Goal: Information Seeking & Learning: Learn about a topic

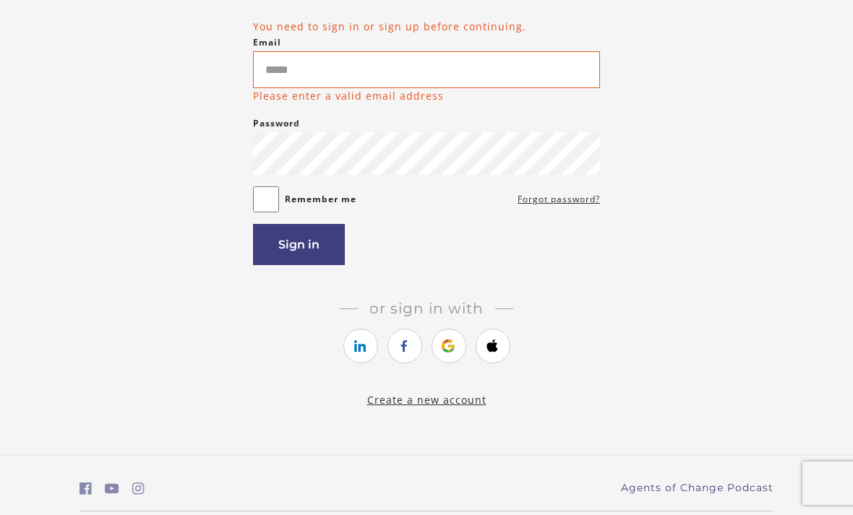
click at [456, 343] on icon "https://courses.thinkific.com/users/auth/google?ss%5Breferral%5D=&ss%5Buser_ret…" at bounding box center [448, 346] width 18 height 17
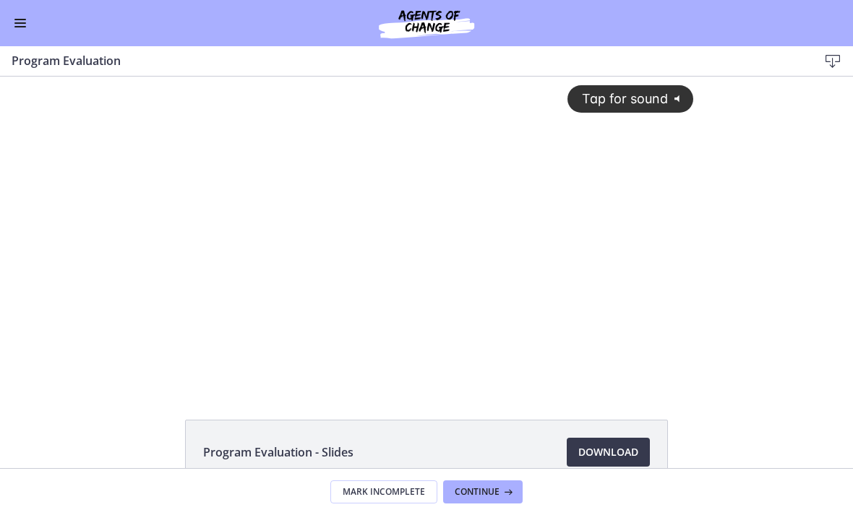
click at [379, 202] on div "Tap for sound @keyframes VOLUME_SMALL_WAVE_FLASH { 0% { opacity: 0; } 33% { opa…" at bounding box center [426, 220] width 551 height 287
click at [689, 287] on div at bounding box center [426, 232] width 551 height 310
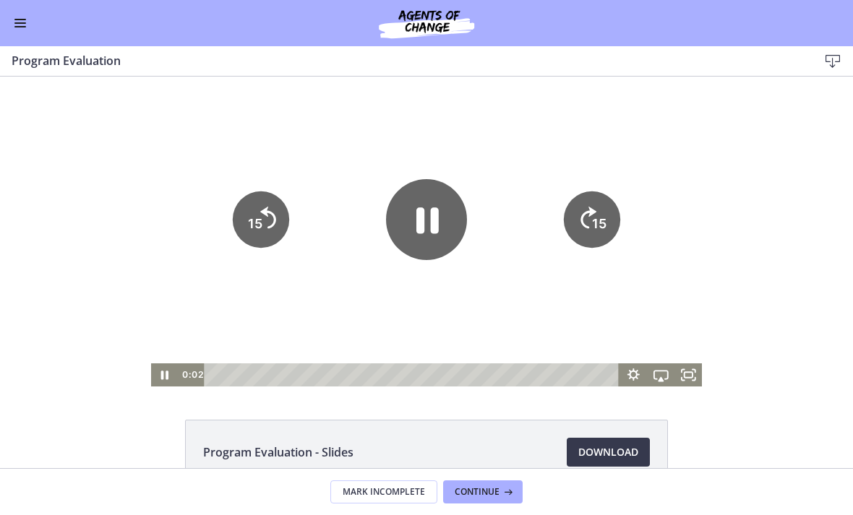
click at [684, 378] on rect "Fullscreen" at bounding box center [688, 375] width 8 height 6
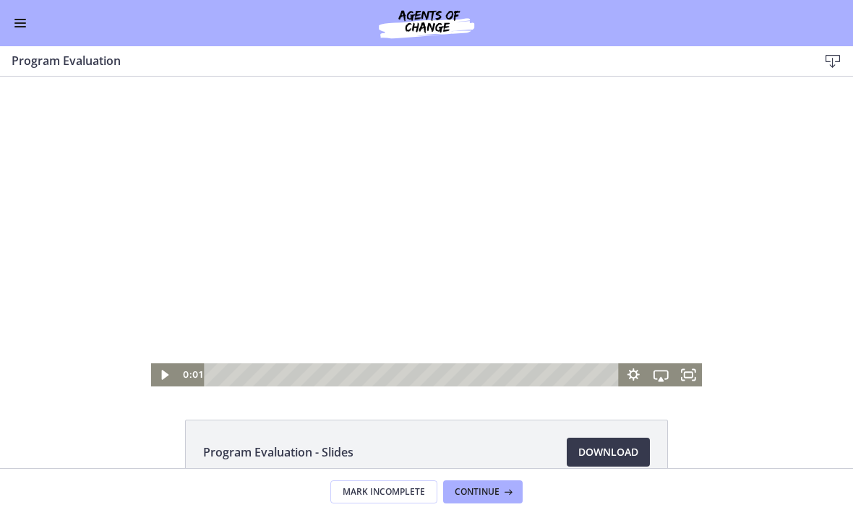
click at [476, 489] on span "Continue" at bounding box center [477, 492] width 45 height 12
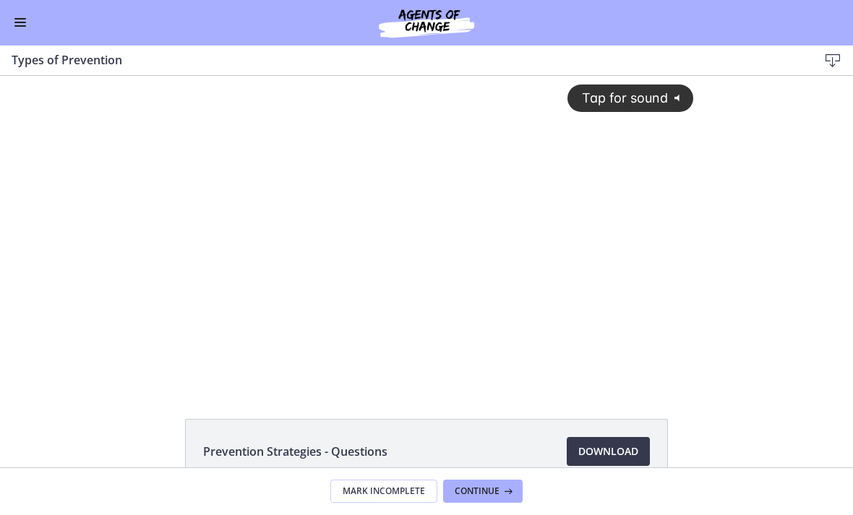
click at [635, 93] on span "Tap for sound" at bounding box center [618, 97] width 99 height 15
click at [231, 325] on div at bounding box center [426, 231] width 551 height 310
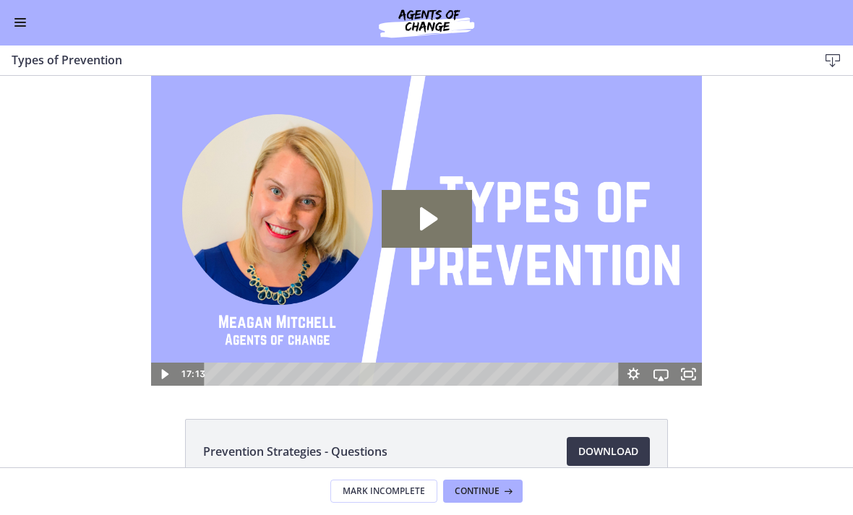
click at [481, 489] on span "Continue" at bounding box center [477, 492] width 45 height 12
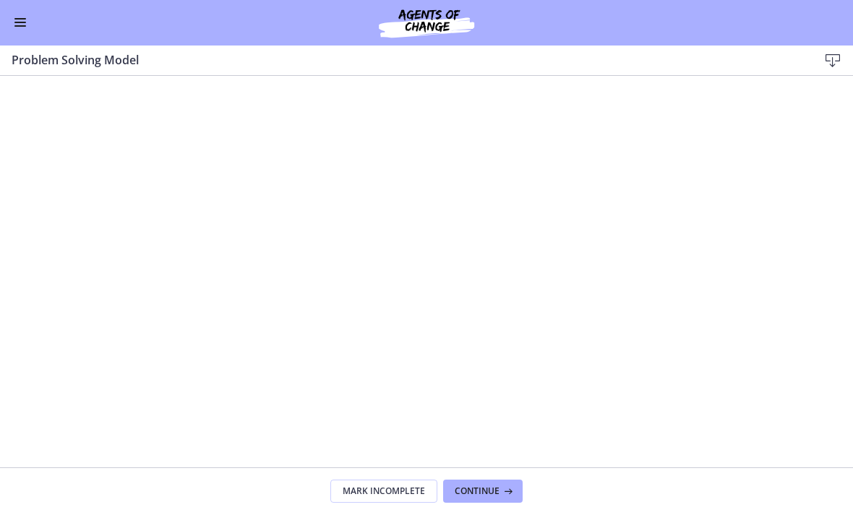
click at [477, 494] on span "Continue" at bounding box center [477, 492] width 45 height 12
click at [486, 482] on button "Continue" at bounding box center [483, 492] width 80 height 23
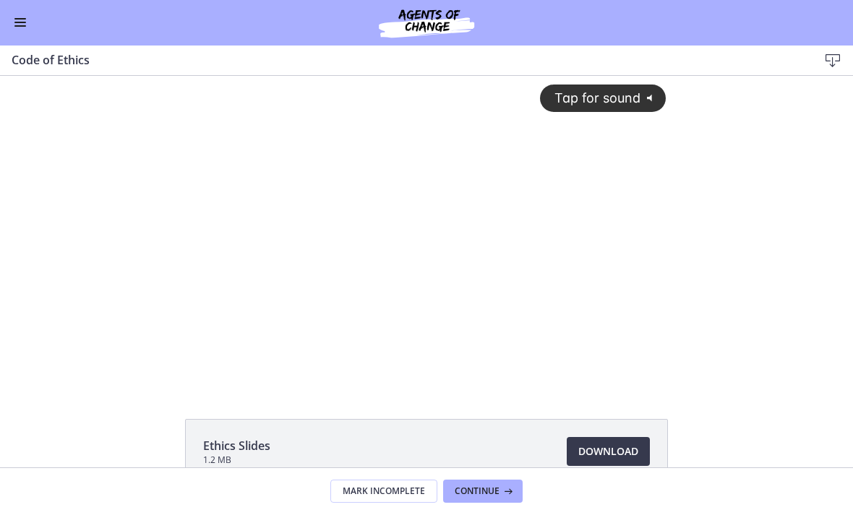
click at [591, 85] on button "Tap for sound @keyframes VOLUME_SMALL_WAVE_FLASH { 0% { opacity: 0; } 33% { opa…" at bounding box center [603, 98] width 126 height 27
